Goal: Go to known website: Access a specific website the user already knows

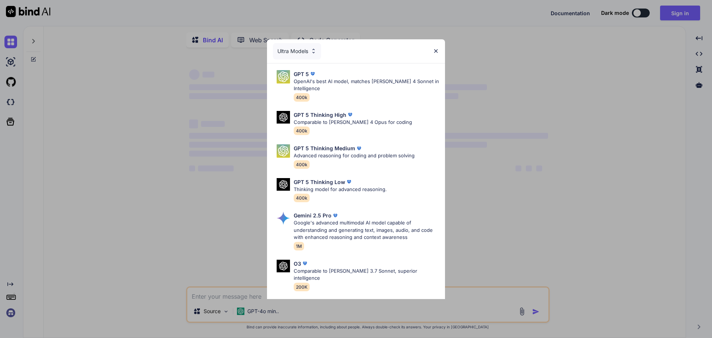
click at [434, 51] on img at bounding box center [436, 51] width 6 height 6
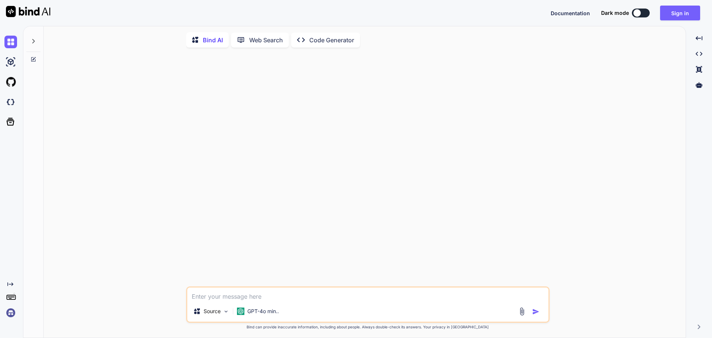
type textarea "x"
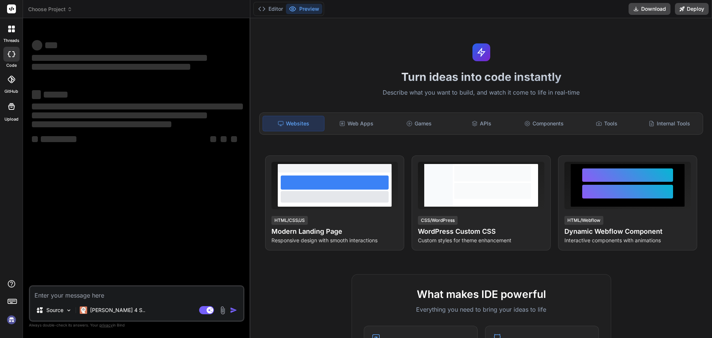
type textarea "x"
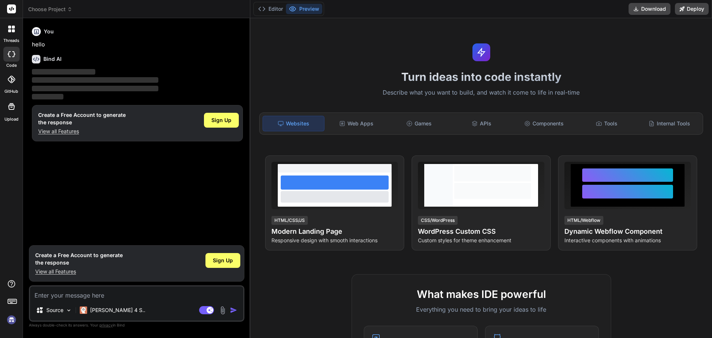
click at [5, 320] on img at bounding box center [11, 320] width 13 height 13
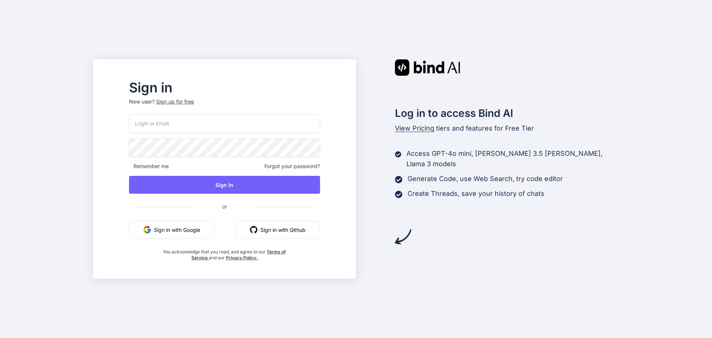
click at [187, 223] on button "Sign in with Google" at bounding box center [172, 230] width 86 height 18
